Goal: Information Seeking & Learning: Compare options

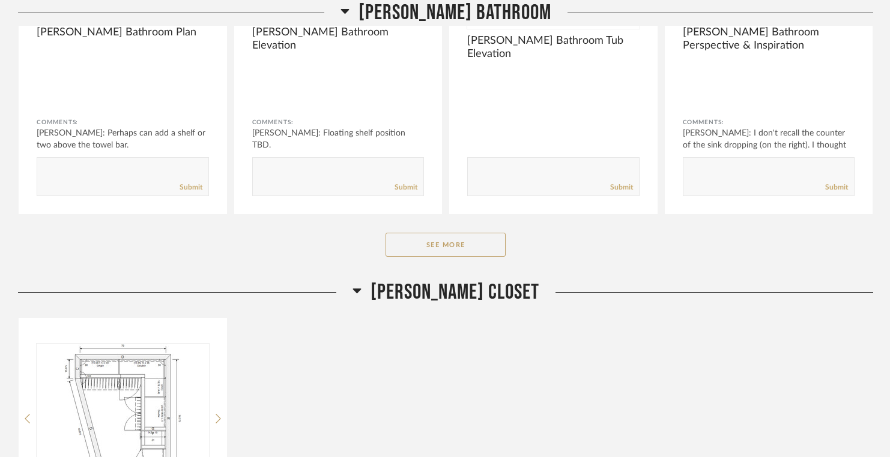
scroll to position [7398, 0]
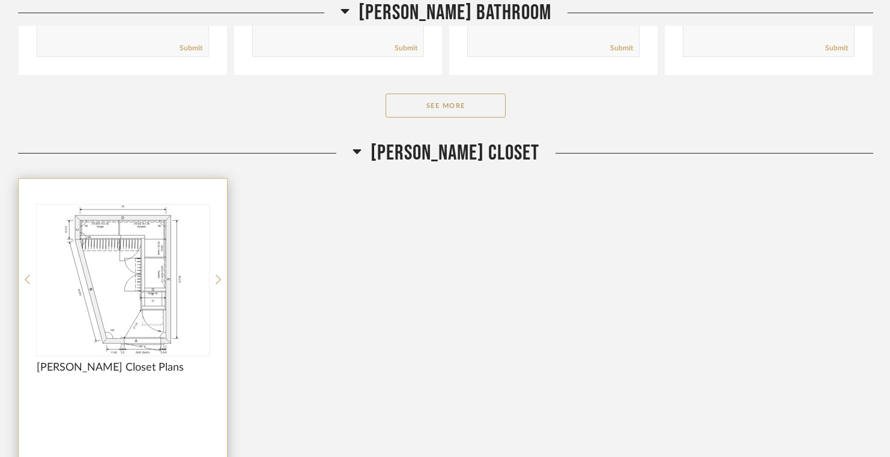
click at [159, 282] on img "0" at bounding box center [123, 280] width 172 height 150
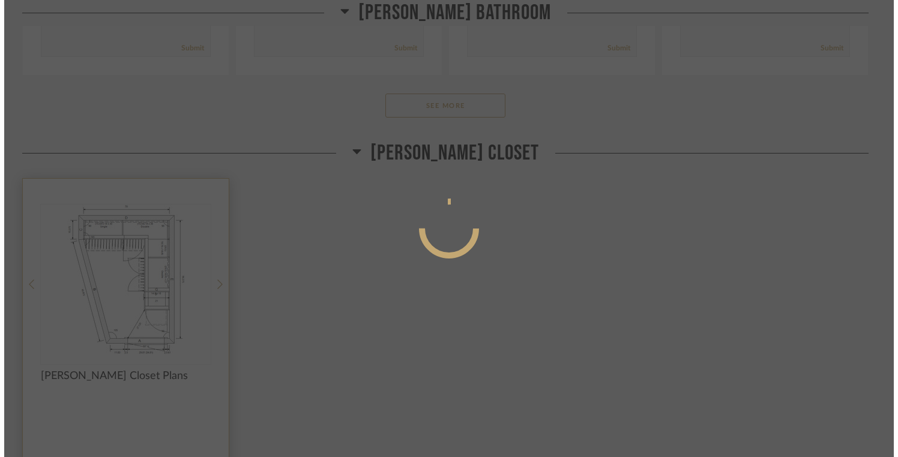
scroll to position [0, 0]
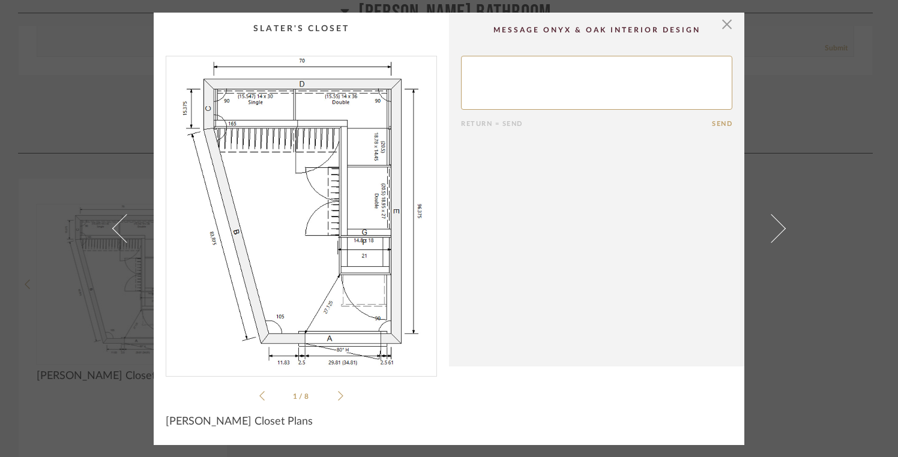
click at [338, 391] on icon at bounding box center [340, 396] width 5 height 11
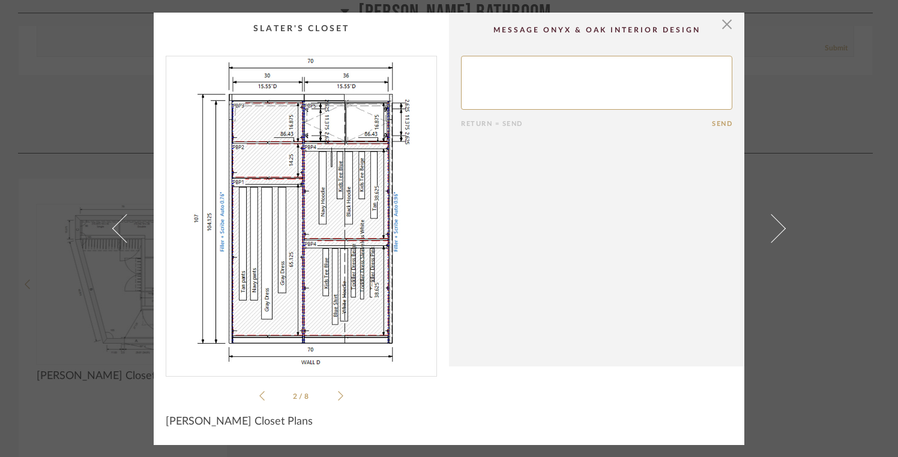
click at [338, 391] on icon at bounding box center [340, 396] width 5 height 11
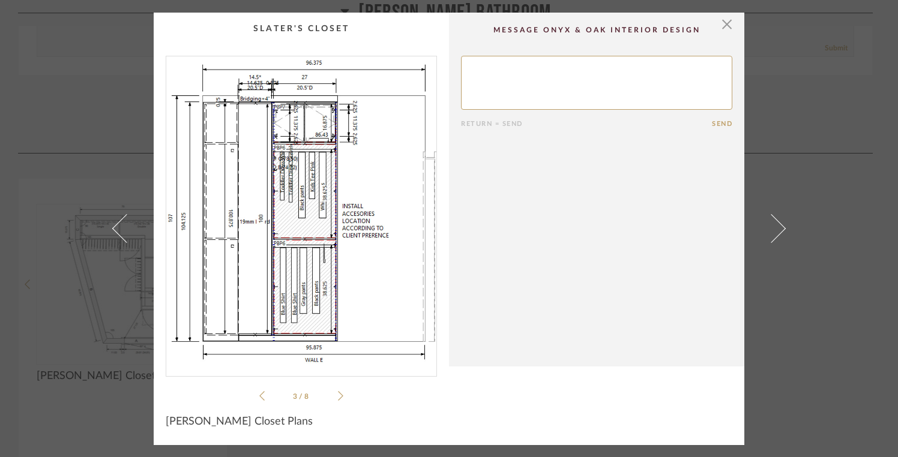
click at [338, 391] on icon at bounding box center [340, 396] width 5 height 11
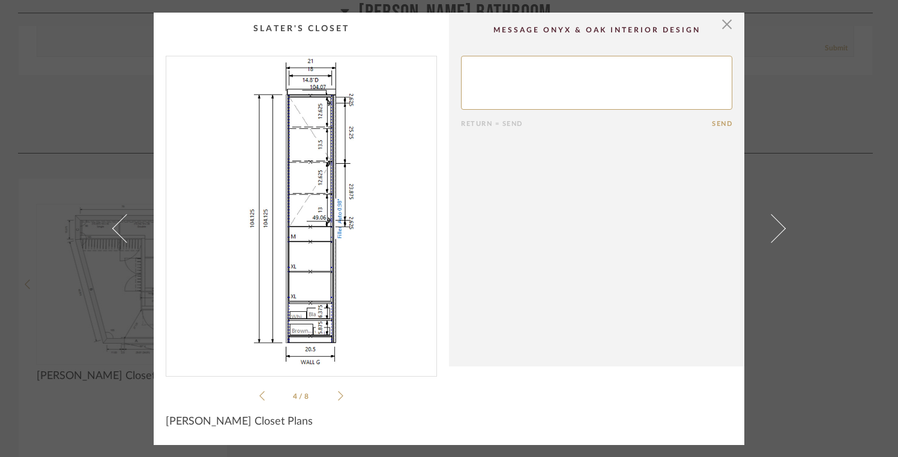
click at [338, 391] on icon at bounding box center [340, 396] width 5 height 11
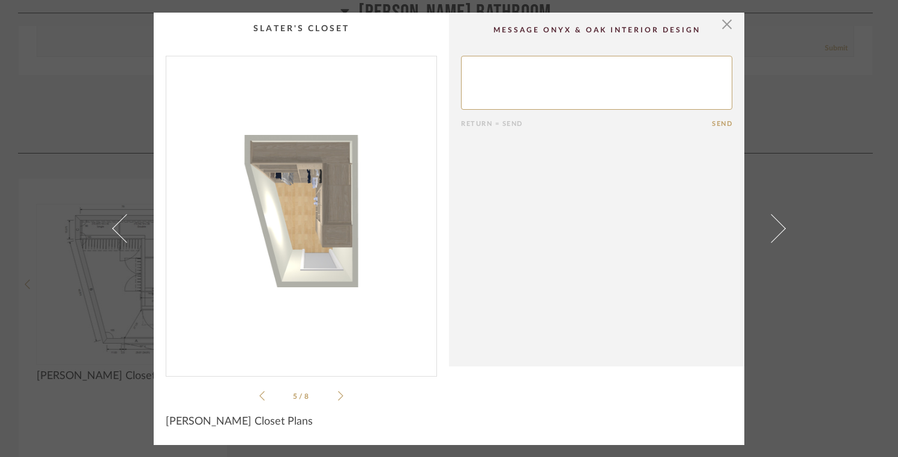
click at [338, 391] on icon at bounding box center [340, 396] width 5 height 11
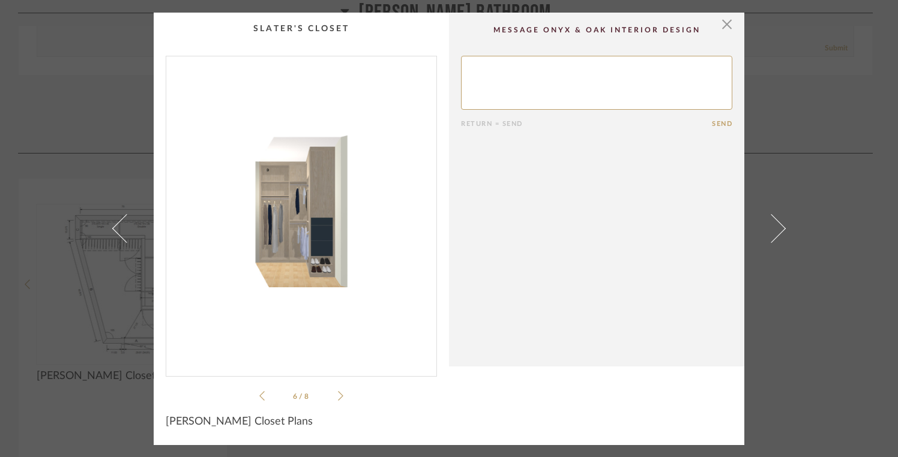
click at [338, 396] on icon at bounding box center [340, 396] width 5 height 10
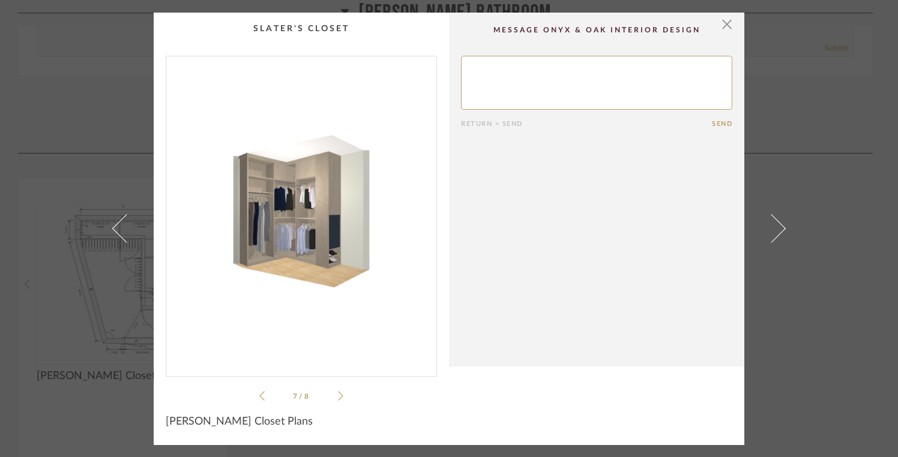
click at [338, 396] on icon at bounding box center [340, 396] width 5 height 10
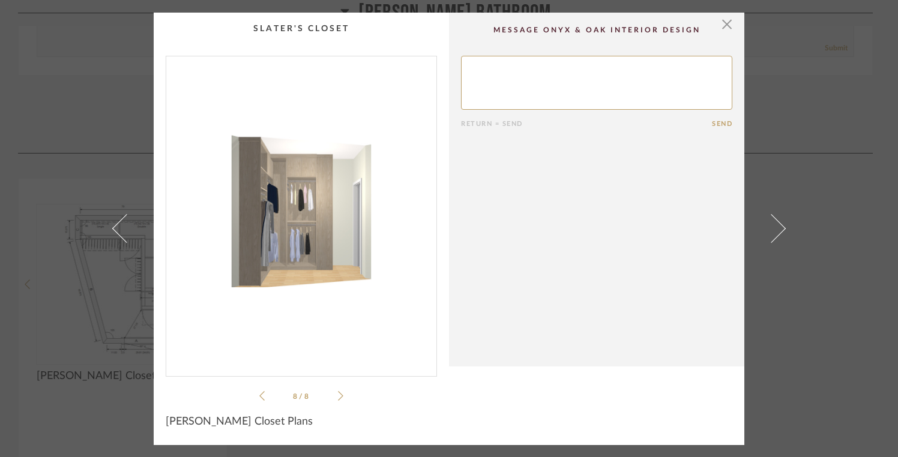
click at [338, 396] on icon at bounding box center [340, 396] width 5 height 10
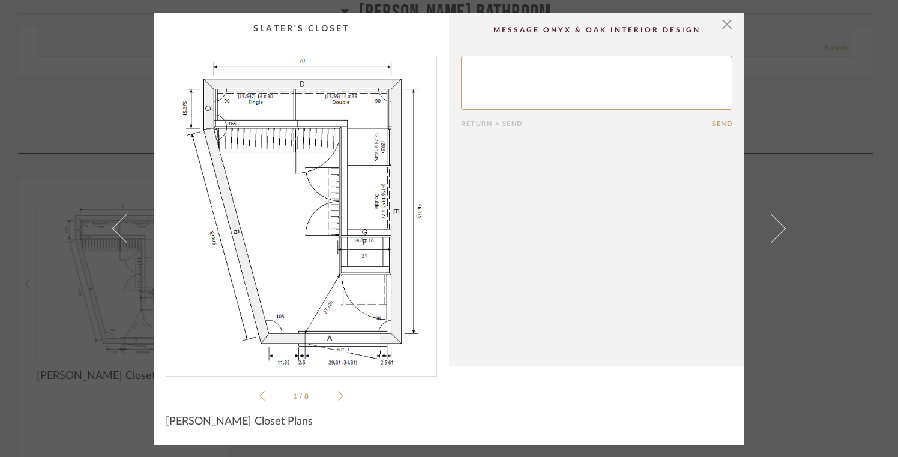
click at [338, 396] on icon at bounding box center [340, 396] width 5 height 10
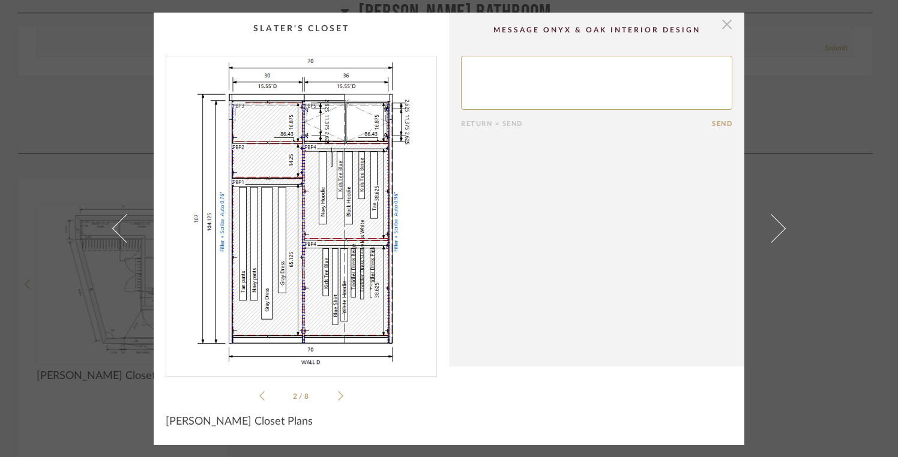
click at [719, 20] on span "button" at bounding box center [727, 25] width 24 height 24
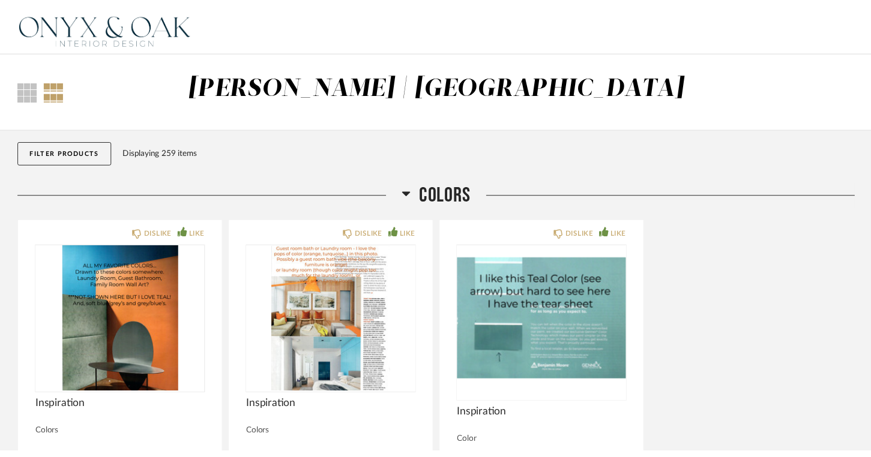
scroll to position [7398, 0]
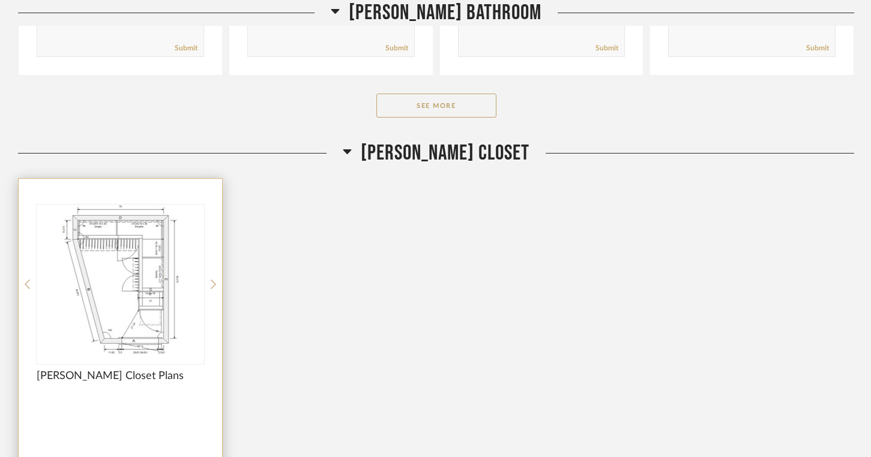
click at [148, 317] on img "0" at bounding box center [120, 280] width 167 height 150
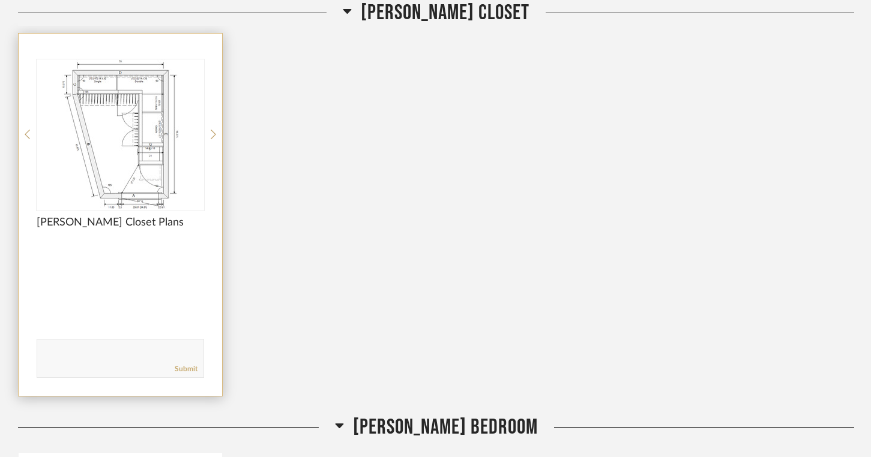
scroll to position [7540, 0]
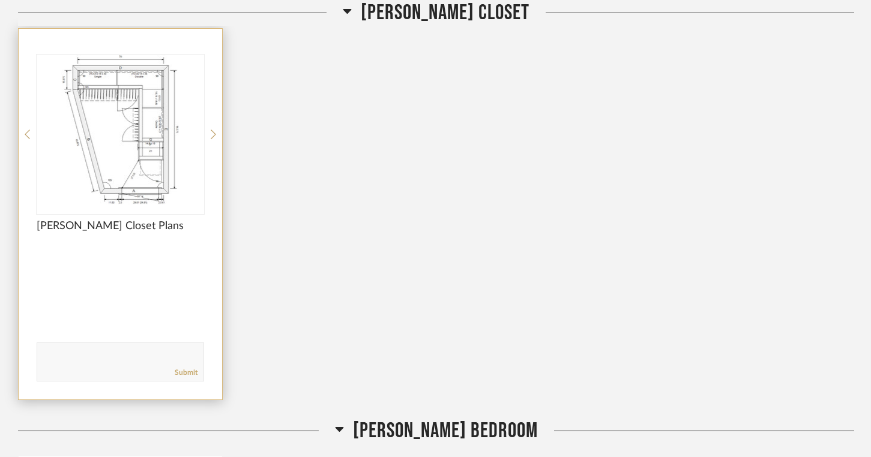
click at [126, 160] on img "0" at bounding box center [120, 130] width 167 height 150
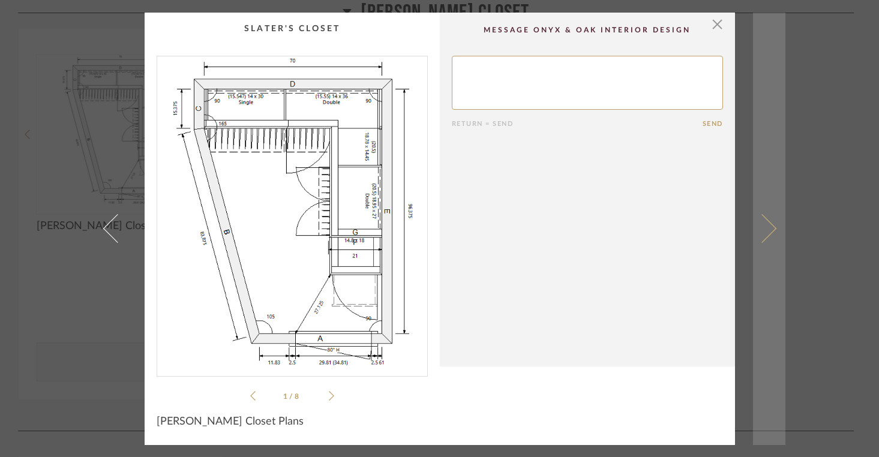
click at [773, 229] on link at bounding box center [769, 229] width 32 height 433
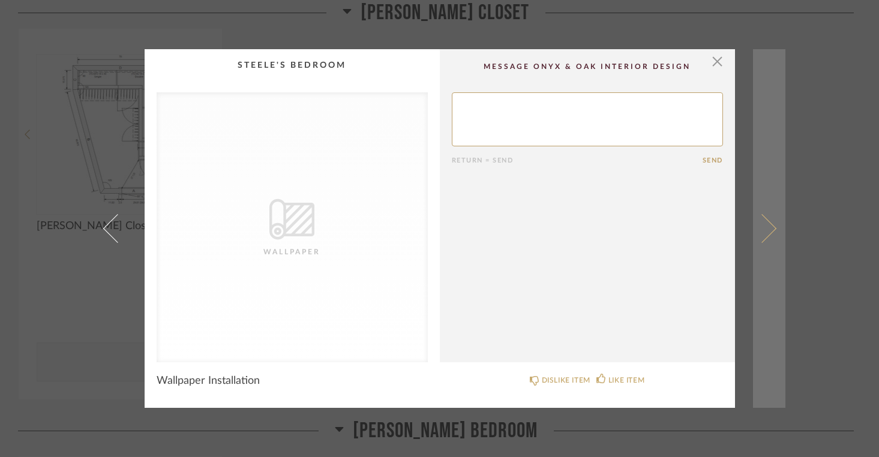
click at [773, 229] on link at bounding box center [769, 228] width 32 height 359
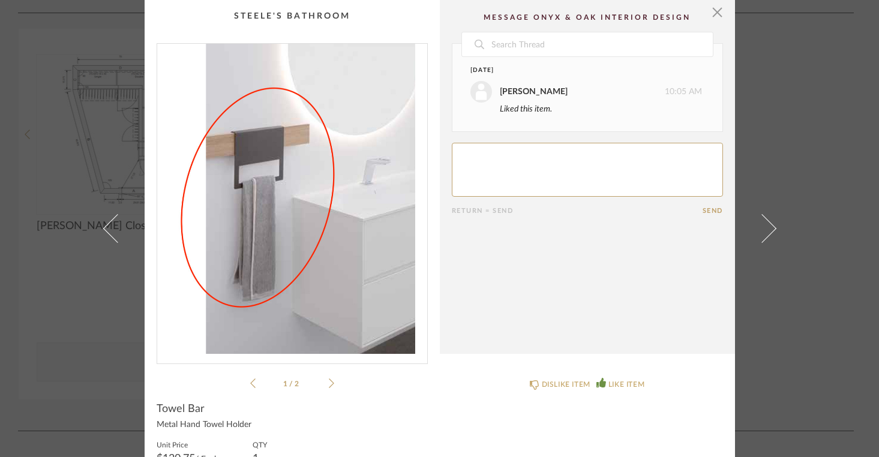
click at [773, 229] on link at bounding box center [769, 228] width 32 height 457
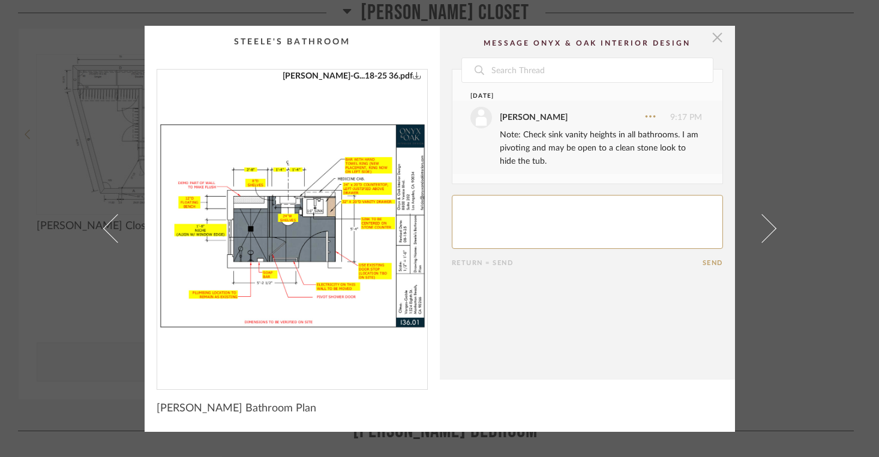
click at [717, 31] on span "button" at bounding box center [718, 38] width 24 height 24
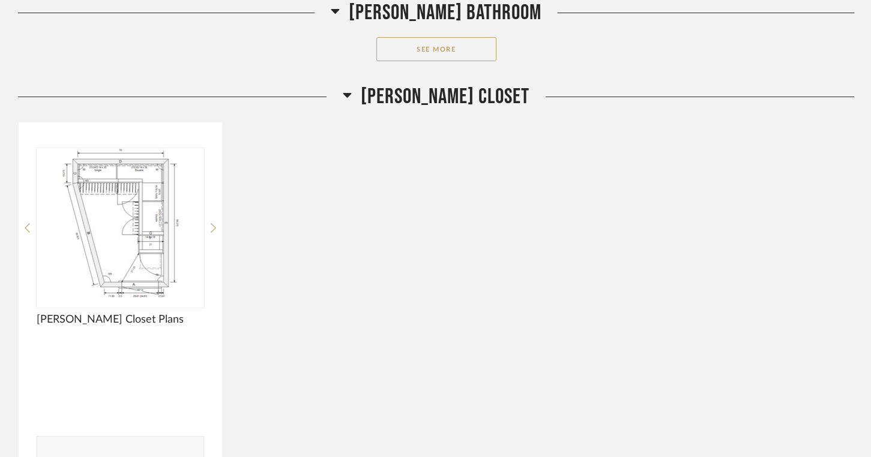
scroll to position [7443, 0]
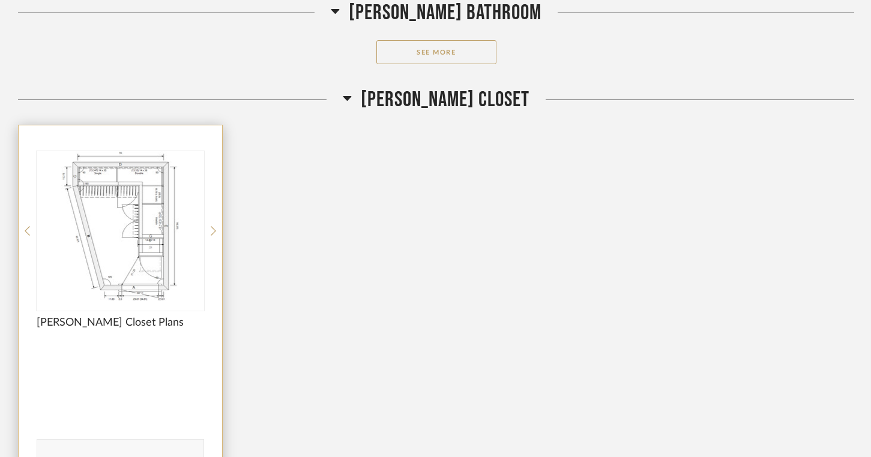
click at [128, 222] on img "0" at bounding box center [120, 226] width 167 height 150
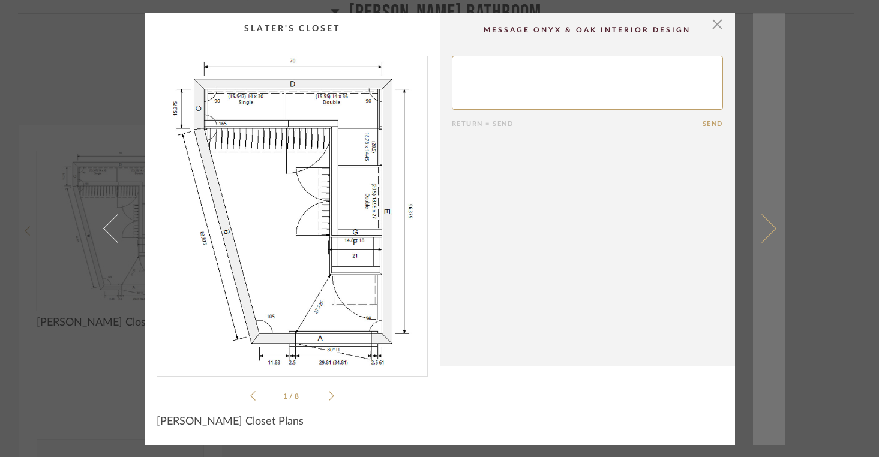
click at [768, 232] on span at bounding box center [761, 228] width 29 height 29
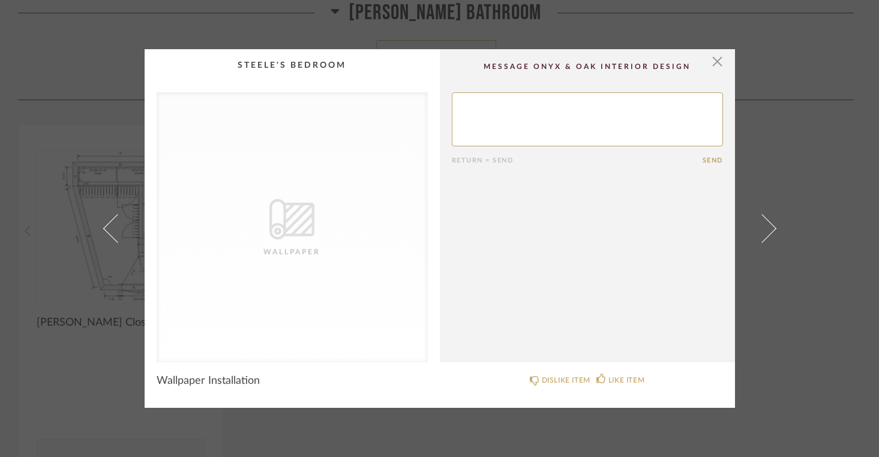
click at [768, 232] on span at bounding box center [761, 228] width 29 height 29
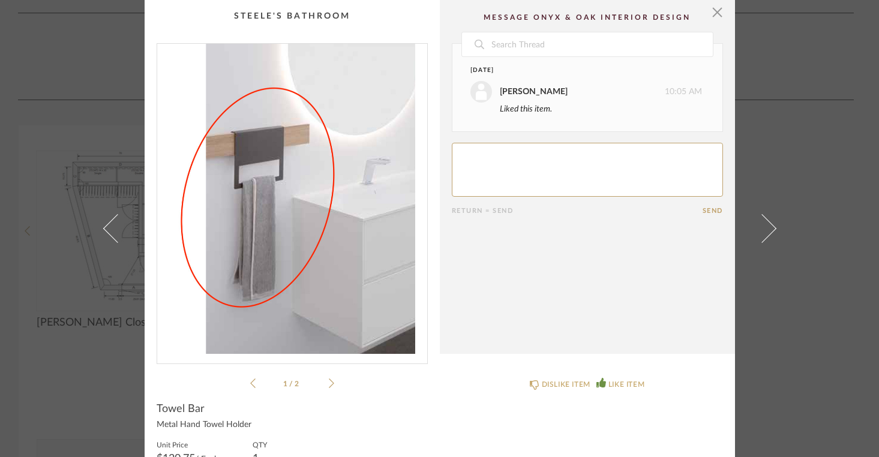
click at [768, 232] on span at bounding box center [761, 228] width 29 height 29
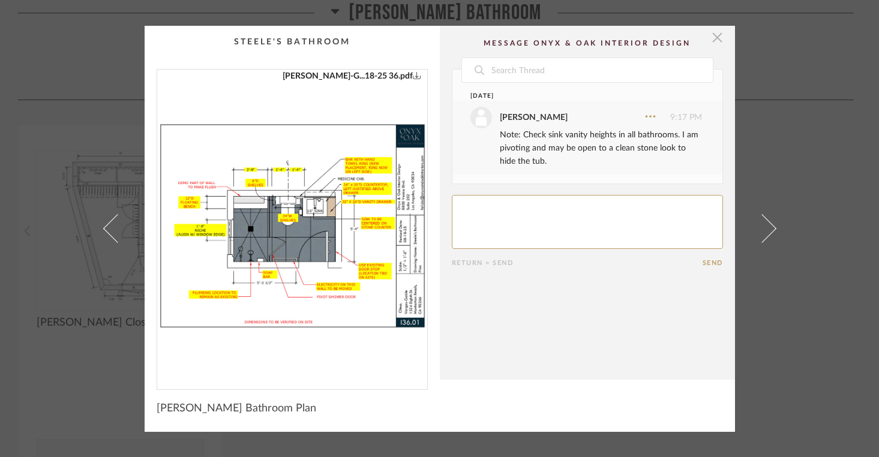
click at [714, 32] on span "button" at bounding box center [718, 38] width 24 height 24
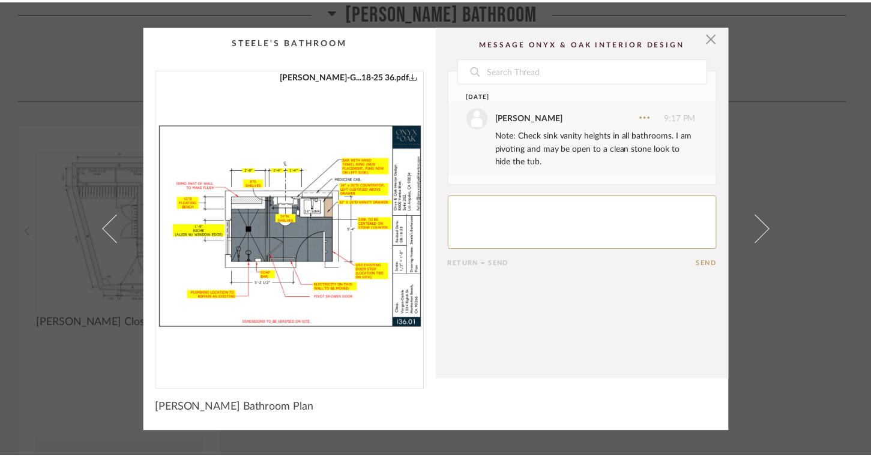
scroll to position [7443, 0]
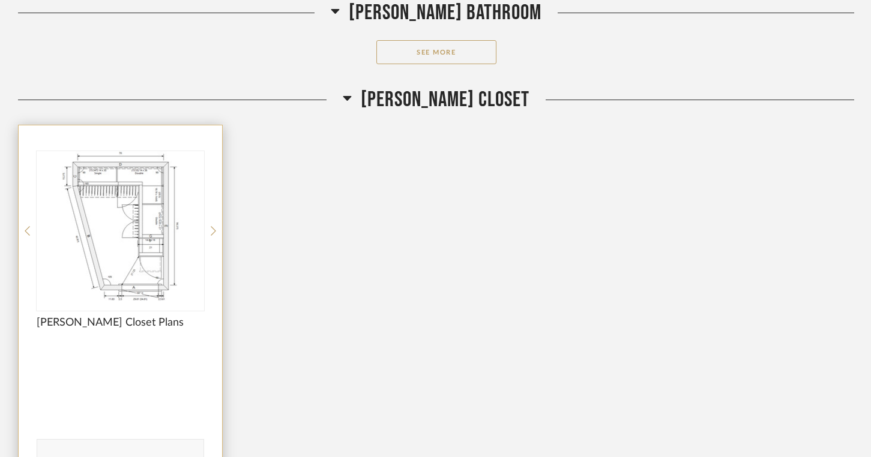
click at [130, 220] on img "0" at bounding box center [120, 226] width 167 height 150
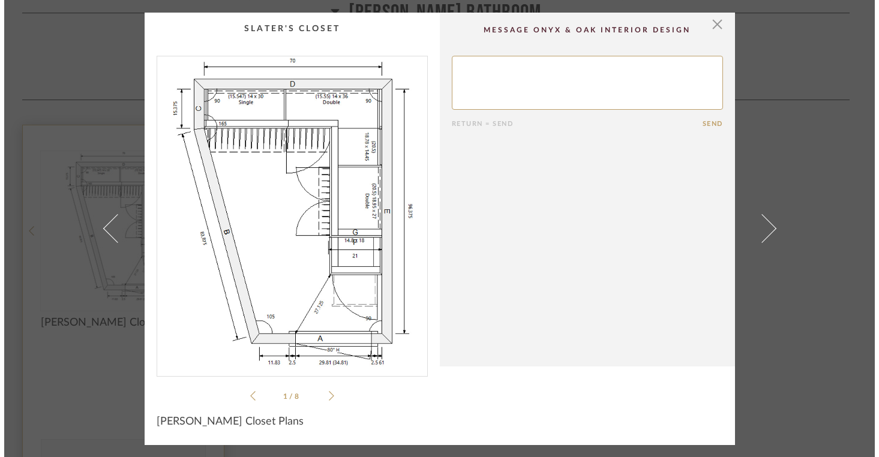
scroll to position [0, 0]
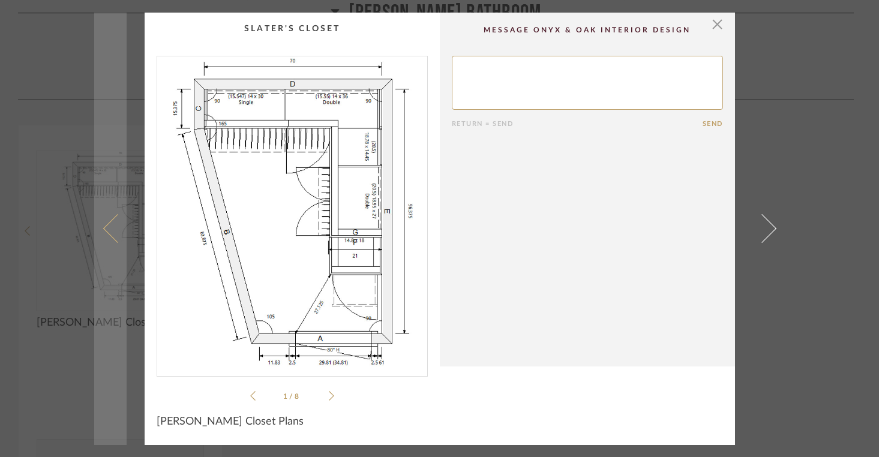
click at [117, 345] on link at bounding box center [110, 229] width 32 height 433
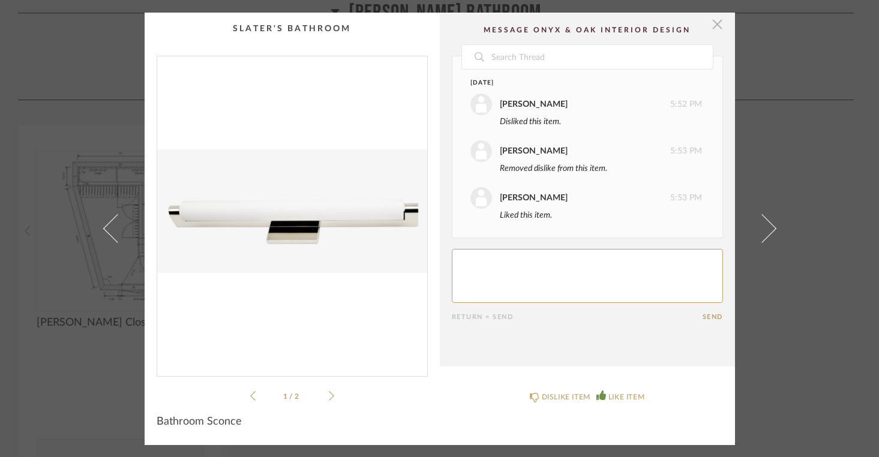
click at [717, 23] on span "button" at bounding box center [718, 25] width 24 height 24
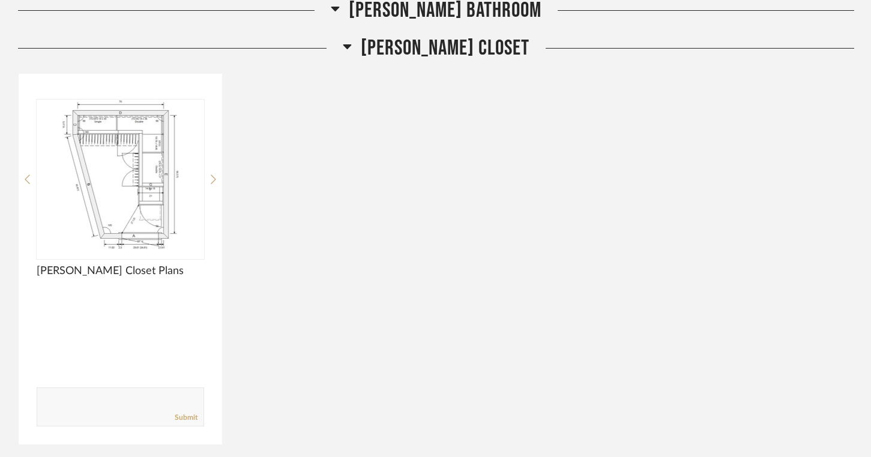
scroll to position [7494, 0]
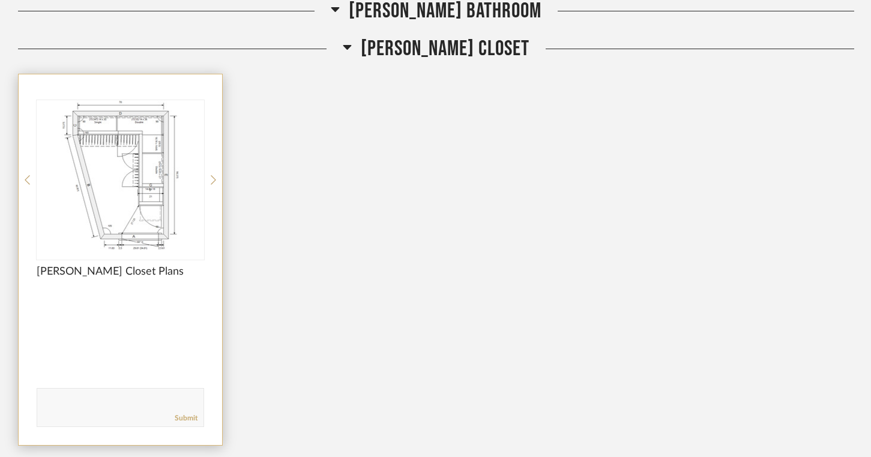
click at [119, 220] on img "0" at bounding box center [120, 175] width 167 height 150
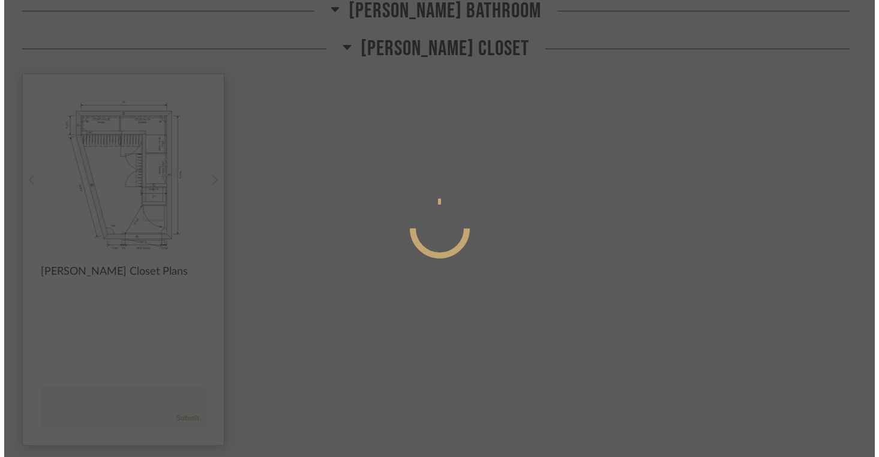
scroll to position [0, 0]
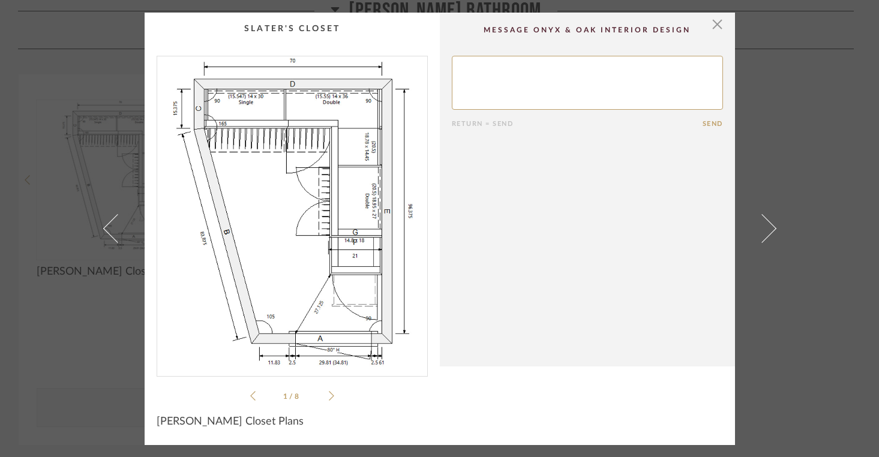
click at [329, 397] on icon at bounding box center [331, 396] width 5 height 11
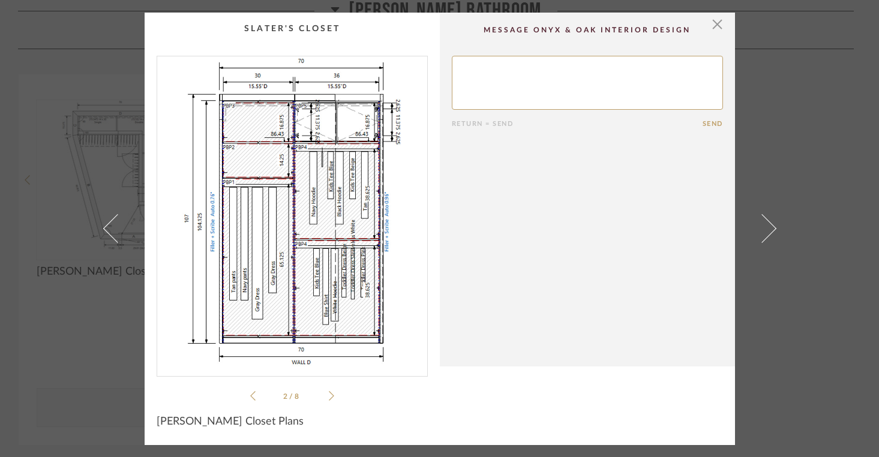
click at [329, 397] on icon at bounding box center [331, 396] width 5 height 11
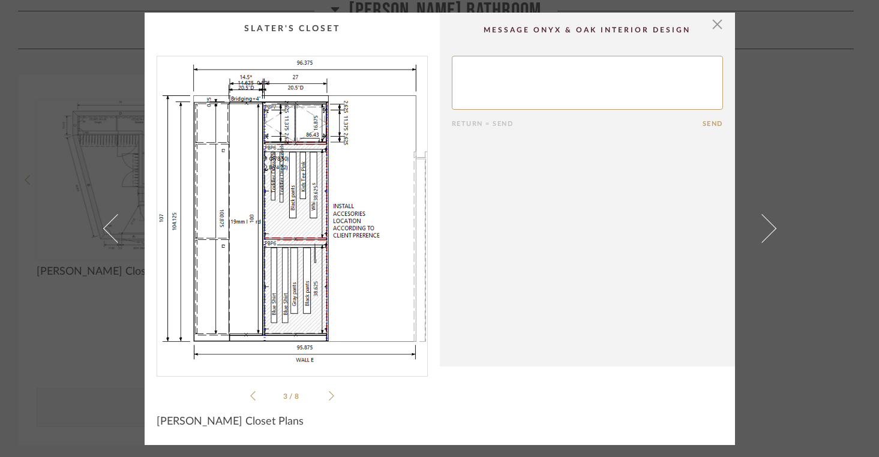
click at [329, 397] on icon at bounding box center [331, 396] width 5 height 11
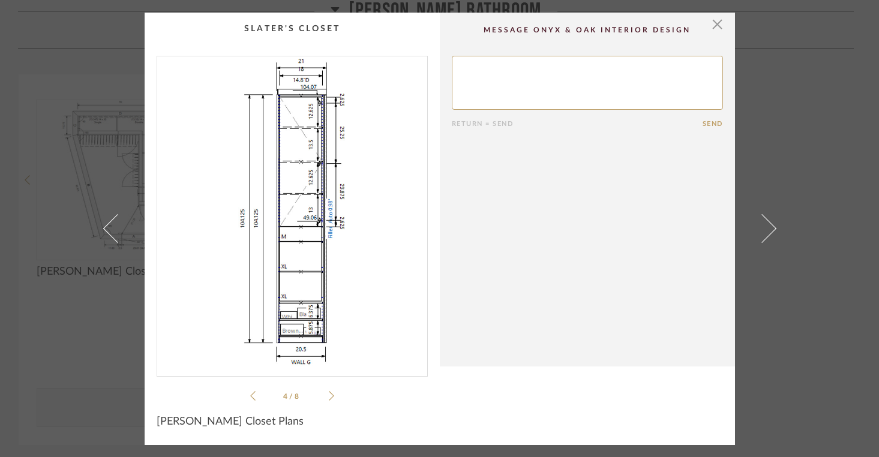
click at [329, 397] on icon at bounding box center [331, 396] width 5 height 11
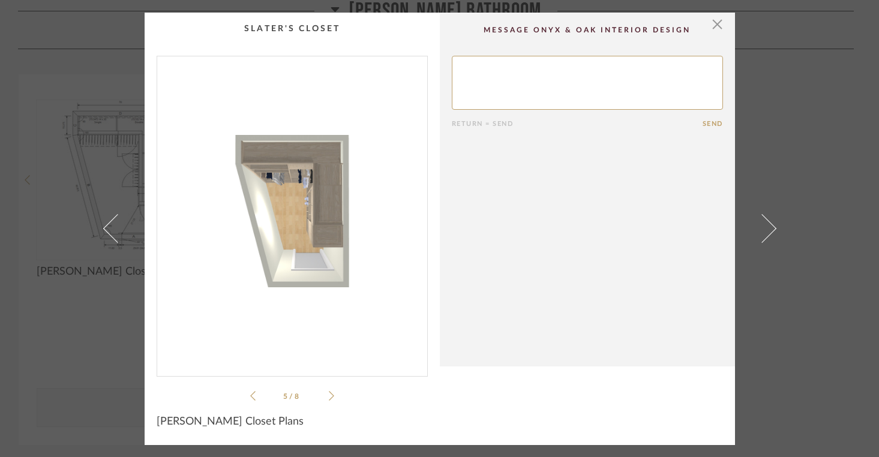
click at [329, 397] on icon at bounding box center [331, 396] width 5 height 11
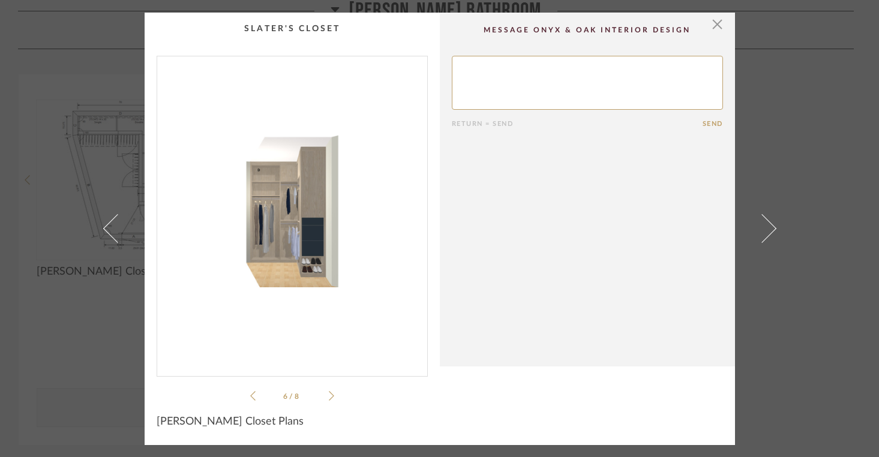
click at [329, 397] on icon at bounding box center [331, 396] width 5 height 10
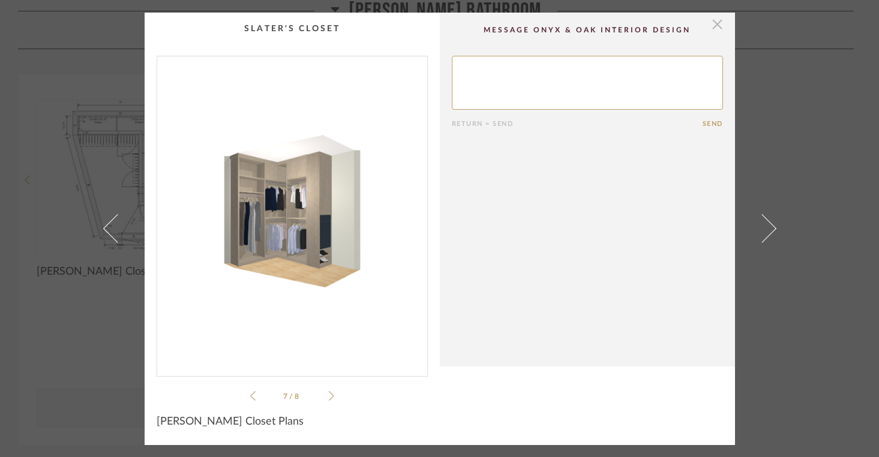
click at [712, 20] on span "button" at bounding box center [718, 25] width 24 height 24
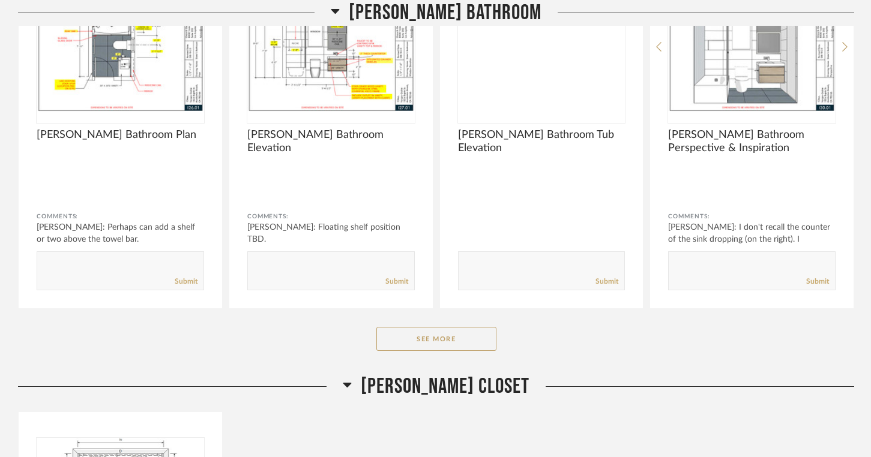
scroll to position [7074, 0]
